Goal: Contribute content

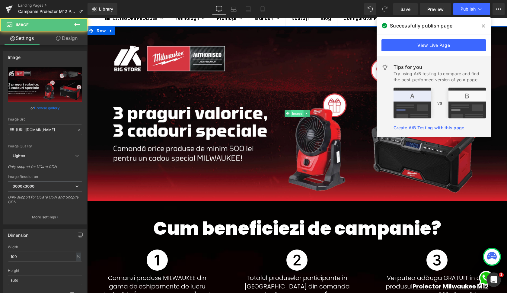
scroll to position [51, 0]
click at [299, 114] on span "Image" at bounding box center [297, 113] width 13 height 7
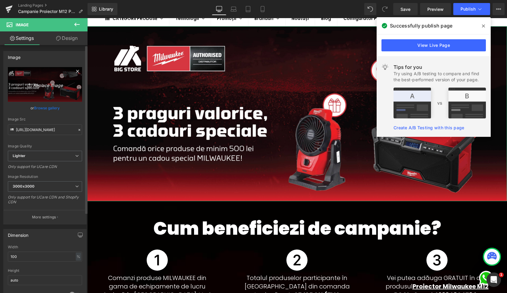
click at [47, 82] on icon "Replace Image" at bounding box center [45, 85] width 48 height 8
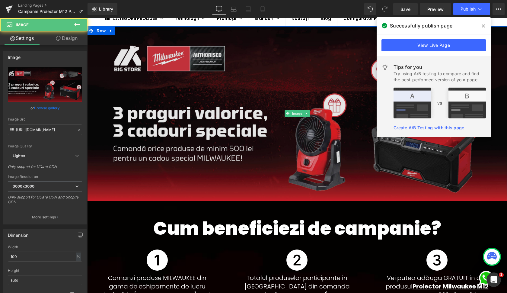
click at [264, 86] on img at bounding box center [297, 113] width 420 height 175
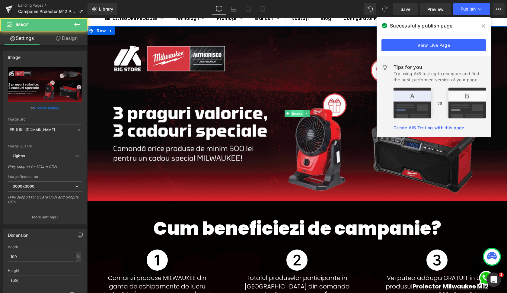
click at [298, 113] on span "Image" at bounding box center [297, 113] width 13 height 7
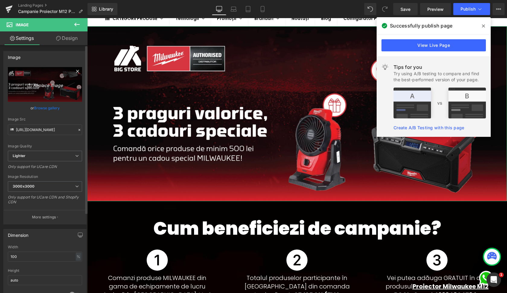
click at [51, 87] on icon "Replace Image" at bounding box center [45, 85] width 48 height 8
type input "C:\fakepath\Slider Desktop HERO-2.jpg"
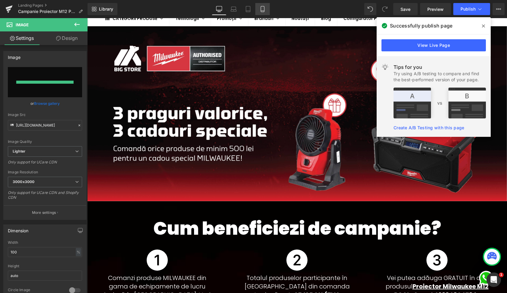
type input "[URL][DOMAIN_NAME]"
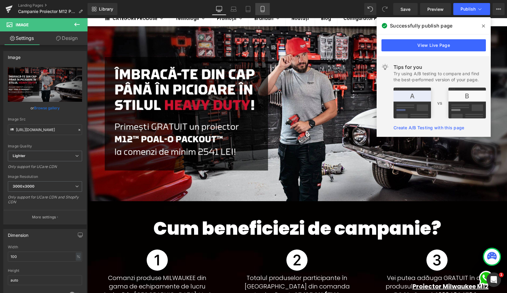
click at [264, 8] on icon at bounding box center [263, 9] width 6 height 6
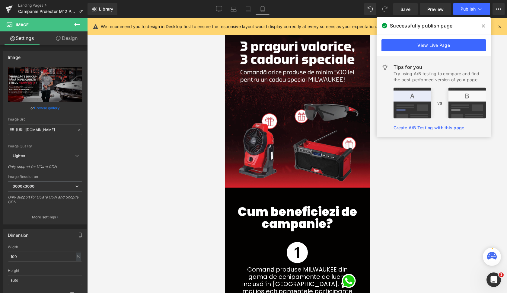
scroll to position [0, 0]
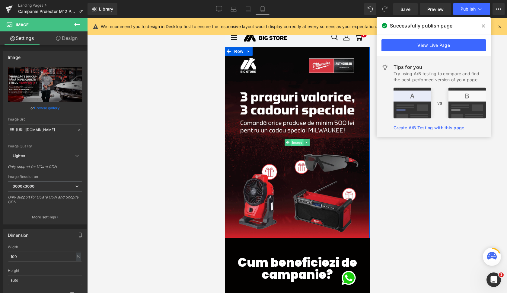
click at [298, 143] on span "Image" at bounding box center [297, 142] width 13 height 7
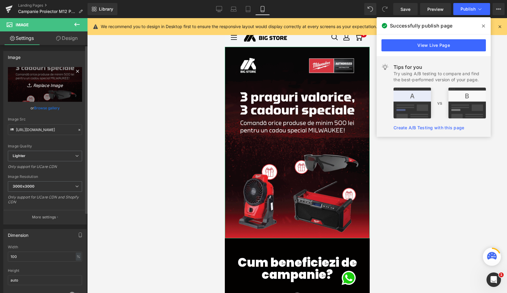
click at [46, 85] on icon "Replace Image" at bounding box center [45, 85] width 48 height 8
type input "C:\fakepath\SLIDER Mobile - 1152x1520px-2.jpg"
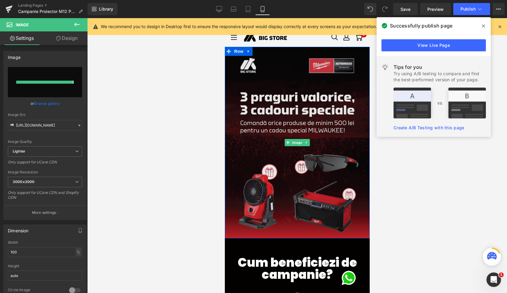
type input "[URL][DOMAIN_NAME]"
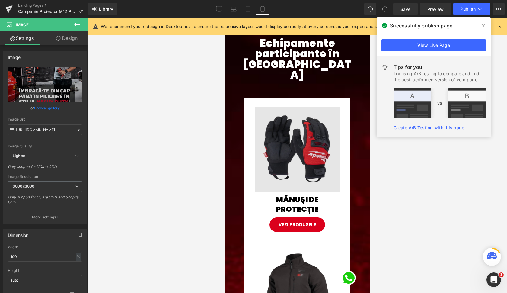
scroll to position [432, 0]
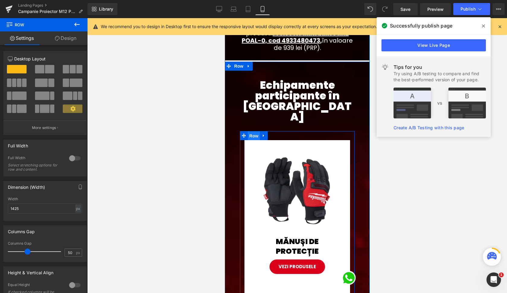
click at [253, 131] on span "Row" at bounding box center [254, 135] width 12 height 9
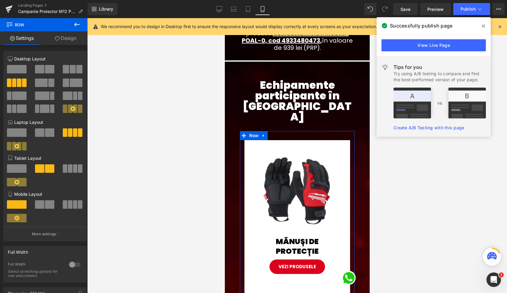
click at [37, 203] on span at bounding box center [39, 204] width 9 height 8
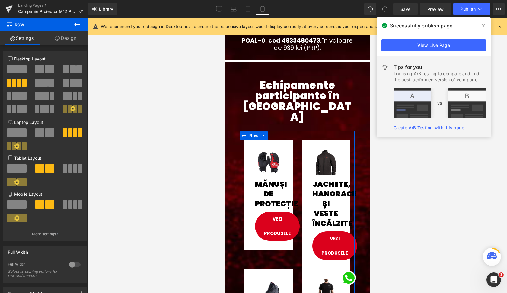
click at [15, 167] on span at bounding box center [17, 168] width 20 height 8
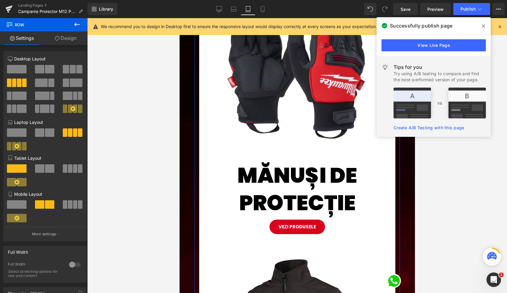
scroll to position [277, 0]
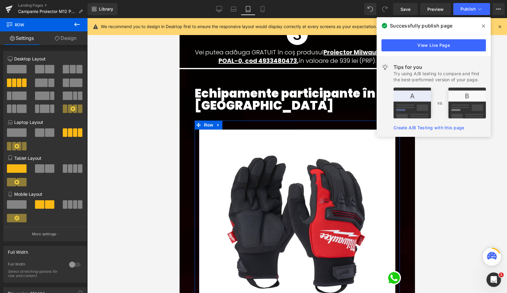
click at [17, 182] on icon at bounding box center [16, 181] width 5 height 5
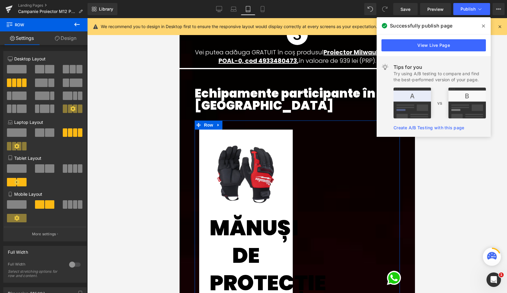
click at [19, 202] on span at bounding box center [17, 204] width 20 height 8
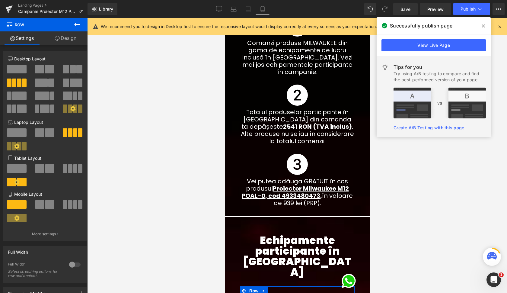
scroll to position [434, 0]
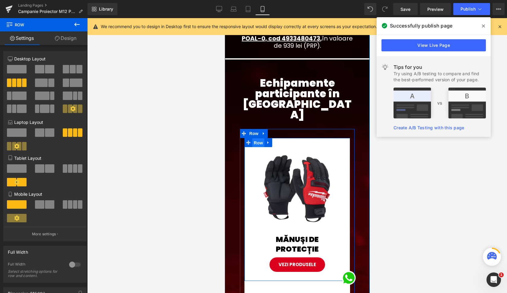
click at [256, 138] on span "Row" at bounding box center [258, 142] width 12 height 9
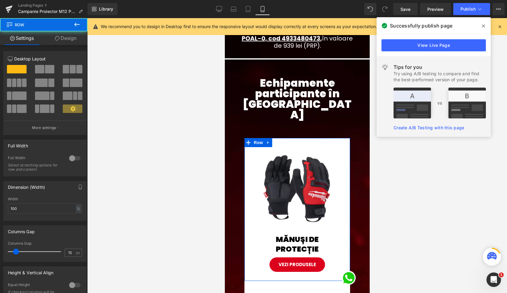
click at [69, 39] on link "Design" at bounding box center [66, 38] width 44 height 14
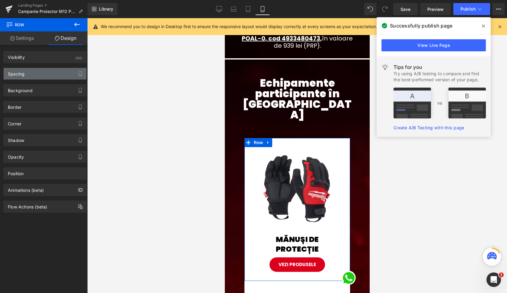
click at [34, 73] on div "Spacing" at bounding box center [45, 73] width 83 height 11
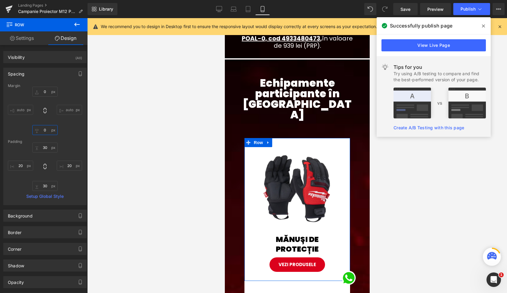
click at [39, 127] on input "0" at bounding box center [44, 130] width 25 height 10
type input "20"
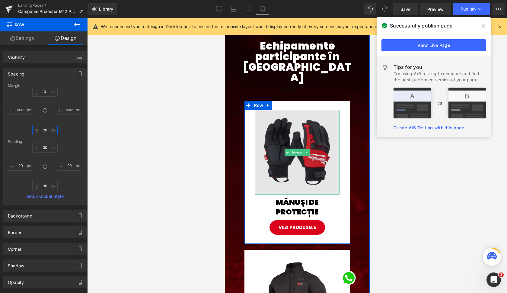
scroll to position [597, 0]
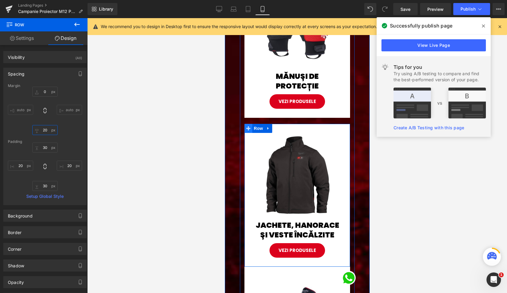
click at [247, 126] on icon at bounding box center [248, 128] width 4 height 4
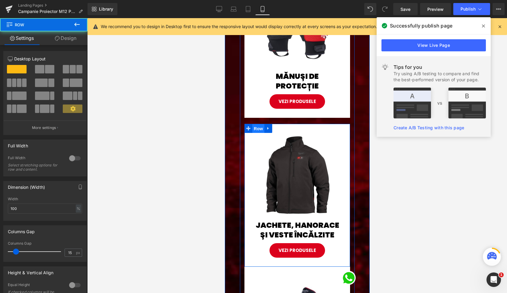
drag, startPoint x: 258, startPoint y: 117, endPoint x: 444, endPoint y: 142, distance: 188.0
click at [258, 124] on span "Row" at bounding box center [258, 128] width 12 height 9
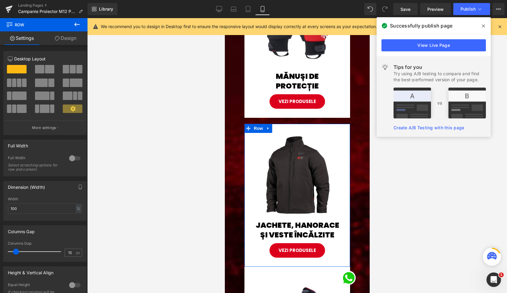
click at [61, 38] on link "Design" at bounding box center [66, 38] width 44 height 14
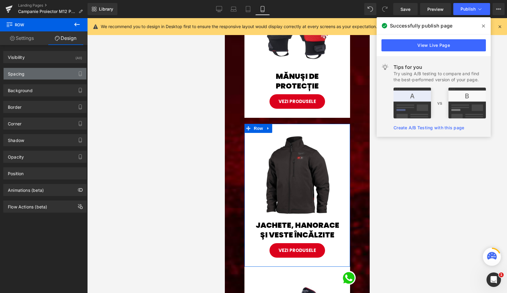
click at [32, 74] on div "Spacing" at bounding box center [45, 73] width 83 height 11
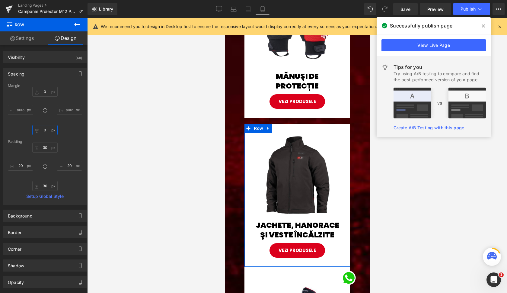
click at [42, 130] on input "0" at bounding box center [44, 130] width 25 height 10
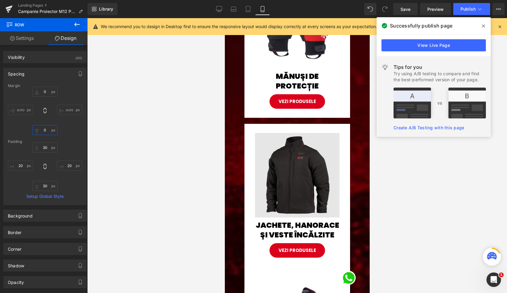
type input "20"
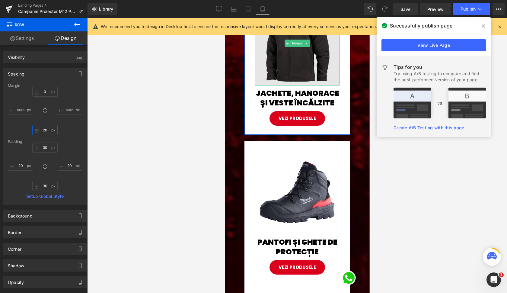
scroll to position [741, 0]
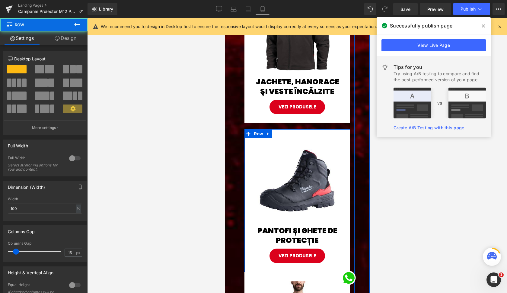
click at [249, 129] on div "Image PANTOFI ȘI GHETE DE PROTECȚIE Heading Vezi produsele Button Row" at bounding box center [297, 200] width 106 height 143
click at [255, 129] on span "Row" at bounding box center [258, 133] width 12 height 9
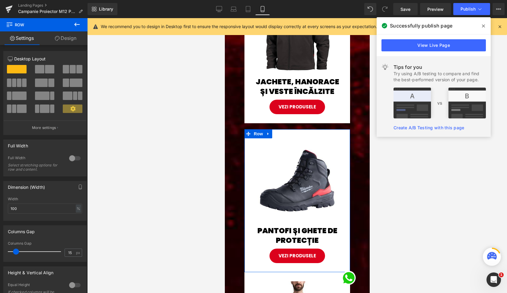
click at [60, 41] on link "Design" at bounding box center [66, 38] width 44 height 14
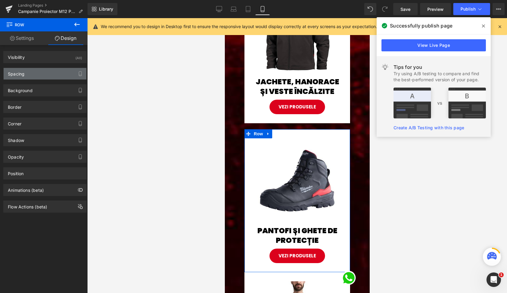
click at [36, 71] on div "Spacing" at bounding box center [45, 73] width 83 height 11
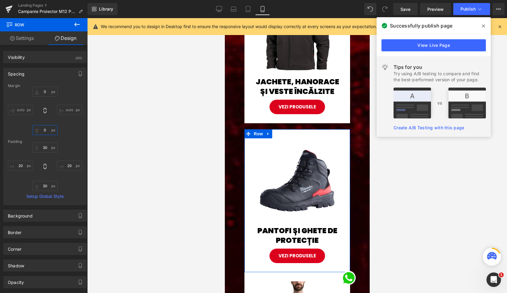
click at [41, 129] on input "0" at bounding box center [44, 130] width 25 height 10
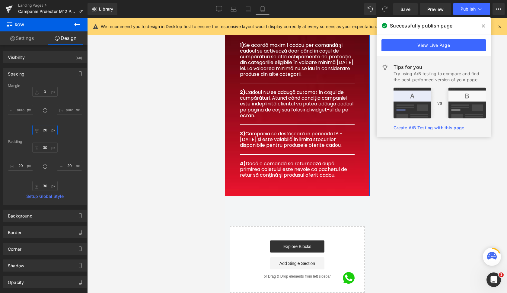
scroll to position [1213, 0]
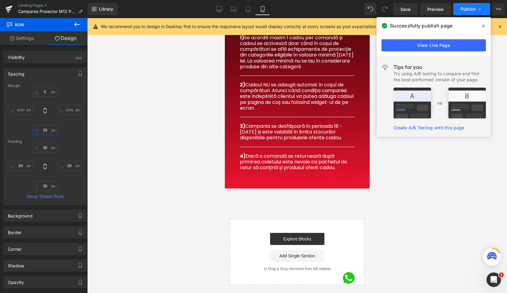
type input "20"
click at [476, 11] on button "Publish" at bounding box center [471, 9] width 37 height 12
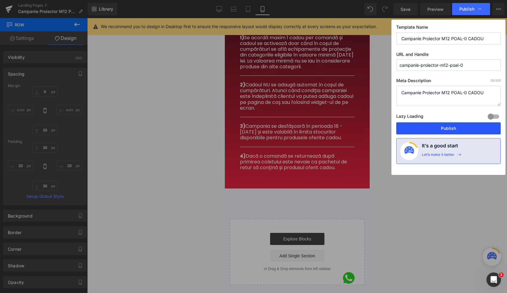
click at [454, 129] on button "Publish" at bounding box center [448, 128] width 104 height 12
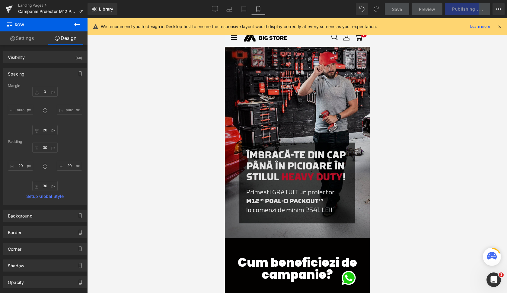
scroll to position [0, 0]
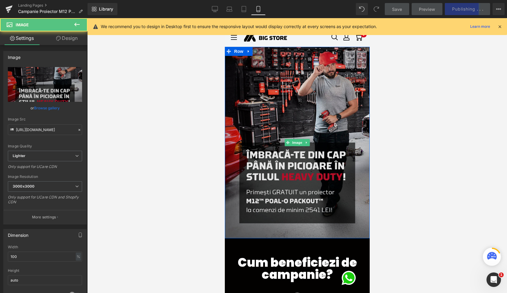
click at [338, 70] on img at bounding box center [297, 142] width 145 height 191
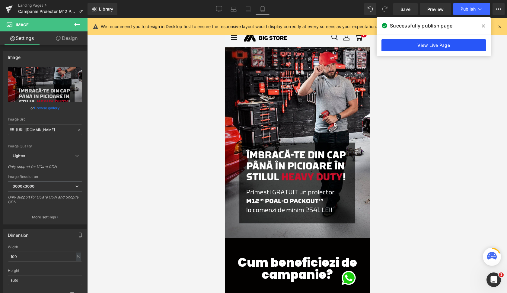
click at [434, 46] on link "View Live Page" at bounding box center [434, 45] width 104 height 12
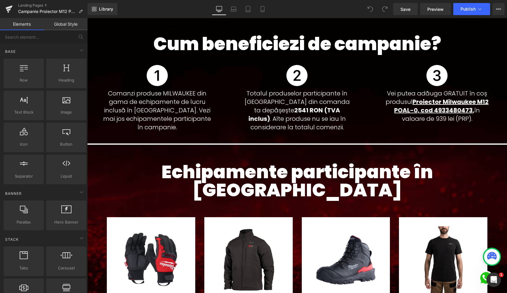
scroll to position [275, 0]
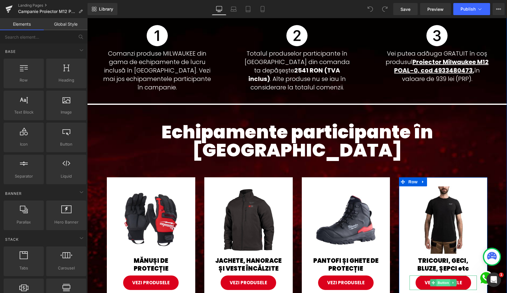
click at [443, 279] on span "Button" at bounding box center [443, 282] width 14 height 7
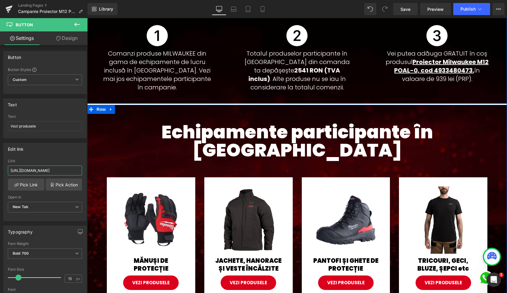
drag, startPoint x: 141, startPoint y: 189, endPoint x: 99, endPoint y: 174, distance: 44.5
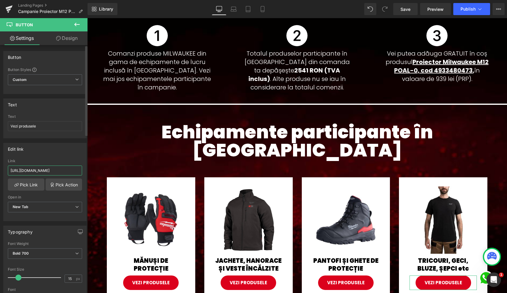
click at [55, 169] on input "https://big.store.ro/a/search/campanie-proiector-m12-poal-0?filter_echipamente_…" at bounding box center [45, 170] width 74 height 10
paste input "%5B0%5D=geci&filter_echipamente_lucru_si_protectie%5B1%5D=bluze-si-hanorace&fil…"
type input "https://big.store.ro/a/search/campanie-proiector-m12-poal-0?filter_echipamente_…"
click at [55, 159] on div "Link" at bounding box center [45, 161] width 74 height 4
click at [472, 10] on span "Publish" at bounding box center [468, 9] width 15 height 5
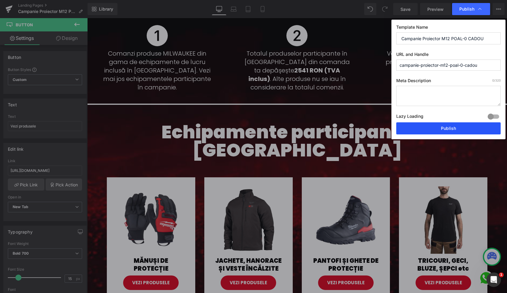
drag, startPoint x: 448, startPoint y: 129, endPoint x: 360, endPoint y: 109, distance: 89.9
click at [448, 129] on button "Publish" at bounding box center [448, 128] width 104 height 12
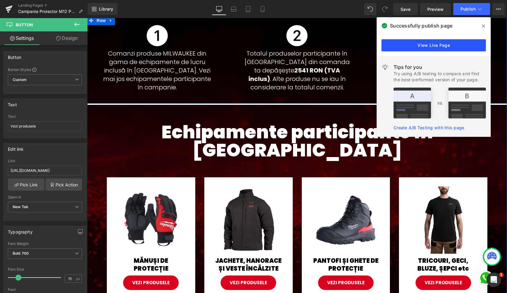
click at [457, 43] on link "View Live Page" at bounding box center [434, 45] width 104 height 12
